Goal: Browse casually: Explore the website without a specific task or goal

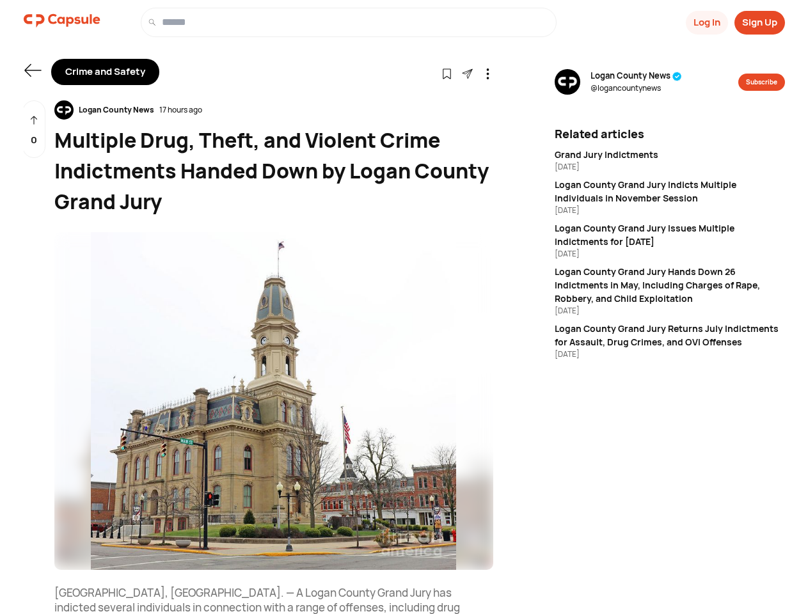
click at [705, 22] on button "Log In" at bounding box center [707, 23] width 42 height 24
click at [759, 22] on button "Sign Up" at bounding box center [759, 23] width 51 height 24
click at [33, 70] on icon at bounding box center [32, 70] width 17 height 13
click at [446, 73] on icon at bounding box center [446, 73] width 11 height 11
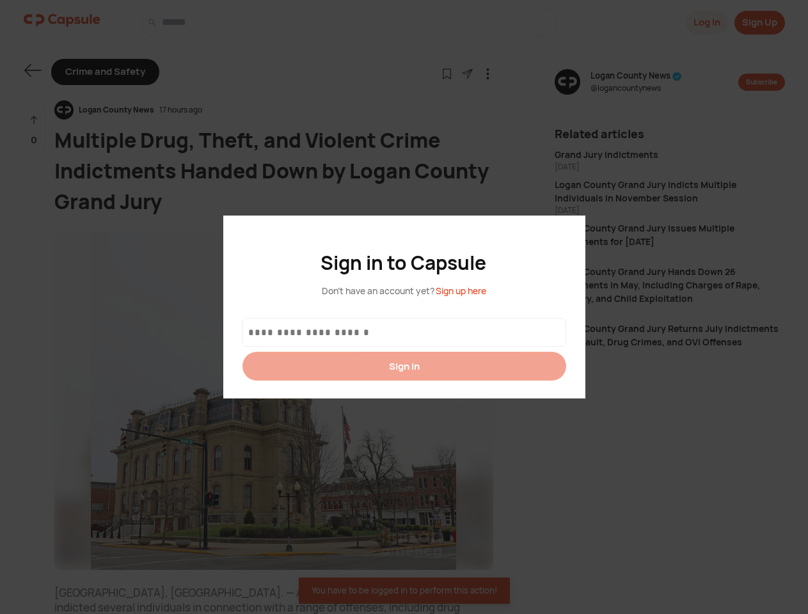
click at [467, 73] on div at bounding box center [404, 307] width 808 height 614
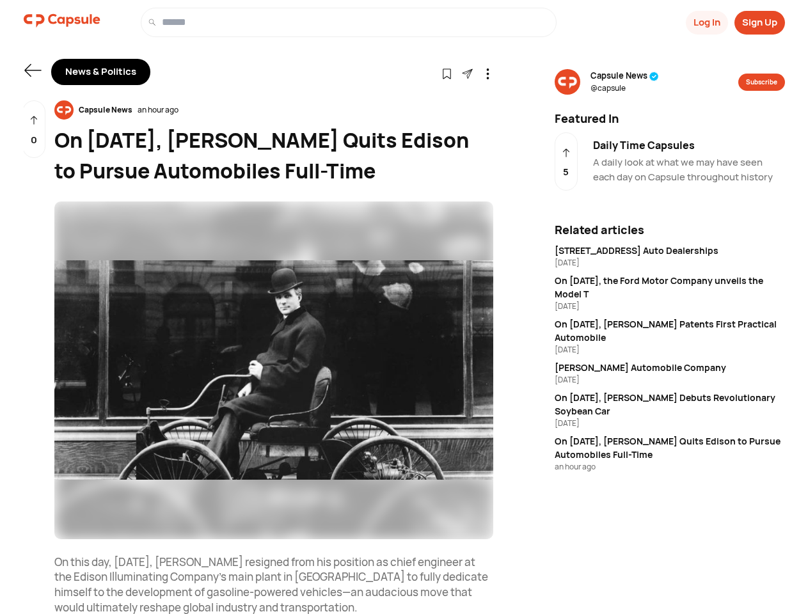
click at [705, 22] on button "Log In" at bounding box center [707, 23] width 42 height 24
click at [759, 22] on button "Sign Up" at bounding box center [759, 23] width 51 height 24
click at [33, 70] on icon at bounding box center [32, 70] width 17 height 13
click at [446, 73] on icon at bounding box center [446, 73] width 11 height 11
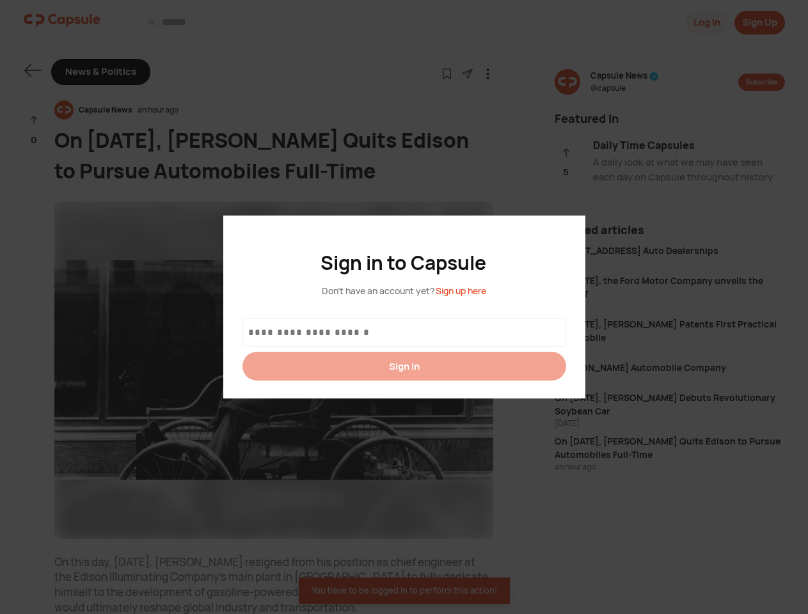
click at [467, 73] on div at bounding box center [404, 307] width 808 height 614
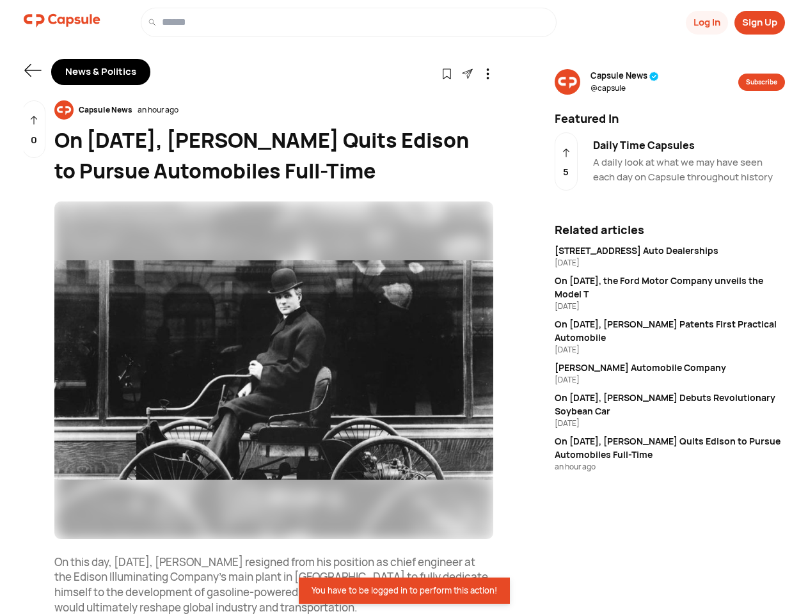
click at [487, 73] on icon at bounding box center [487, 73] width 11 height 11
click at [274, 110] on div "Capsule News an hour ago" at bounding box center [273, 109] width 439 height 19
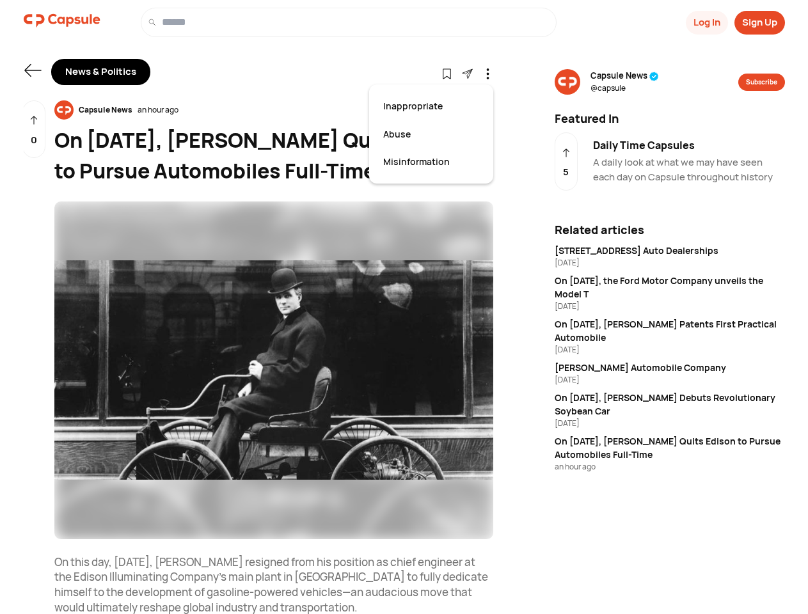
click at [274, 370] on img at bounding box center [273, 370] width 439 height 338
click at [34, 129] on div "0" at bounding box center [33, 129] width 23 height 58
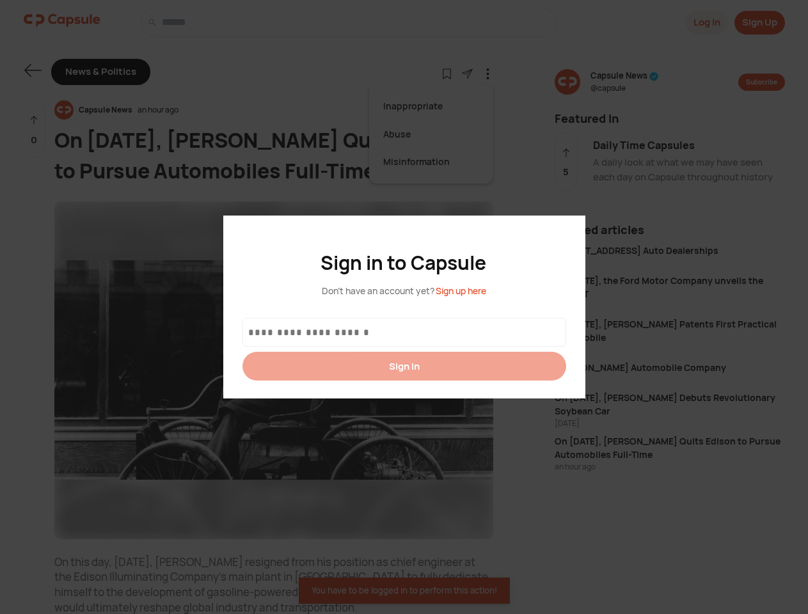
click at [624, 82] on div at bounding box center [404, 307] width 808 height 614
